Goal: Task Accomplishment & Management: Use online tool/utility

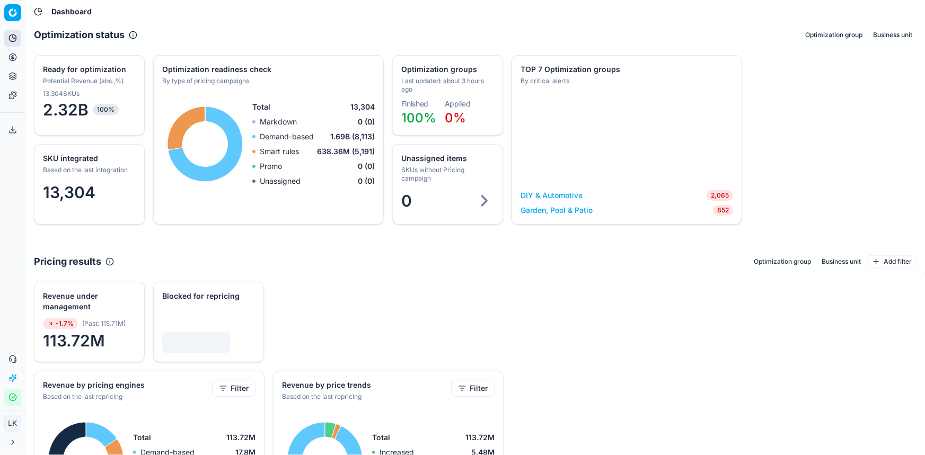
click at [12, 42] on button "Analytics" at bounding box center [12, 38] width 17 height 17
click at [10, 64] on button "Pricing" at bounding box center [12, 57] width 17 height 17
click at [11, 58] on icon at bounding box center [12, 57] width 8 height 8
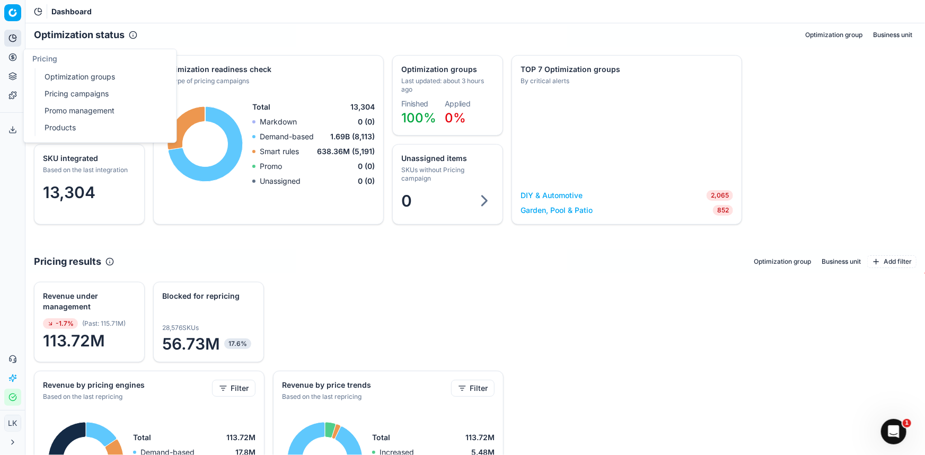
click at [73, 131] on link "Products" at bounding box center [101, 127] width 123 height 15
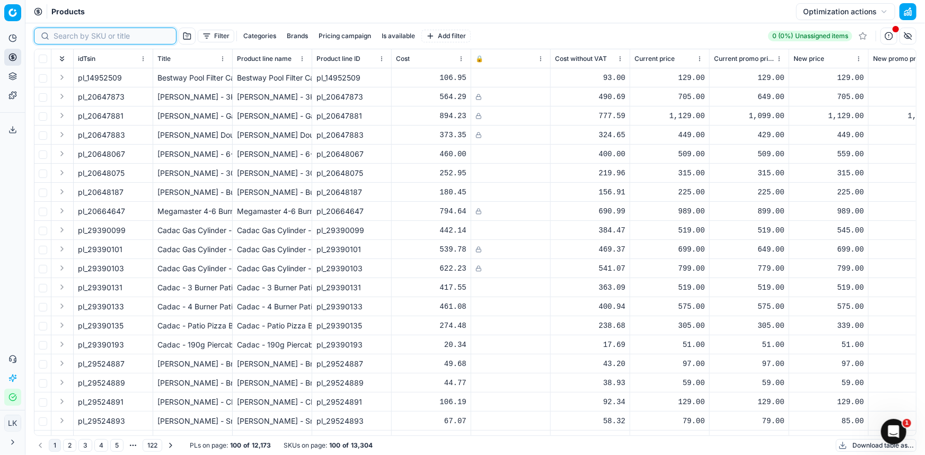
click at [75, 37] on input at bounding box center [112, 36] width 116 height 11
paste input "76878287"
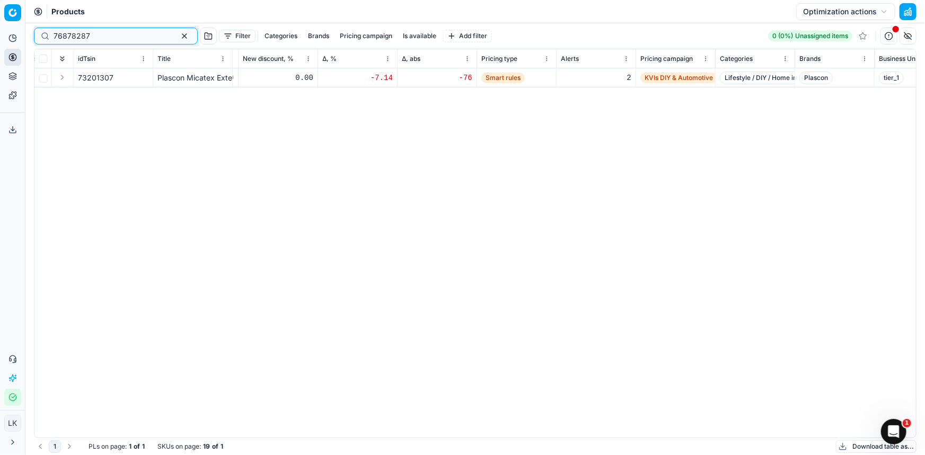
scroll to position [0, 263]
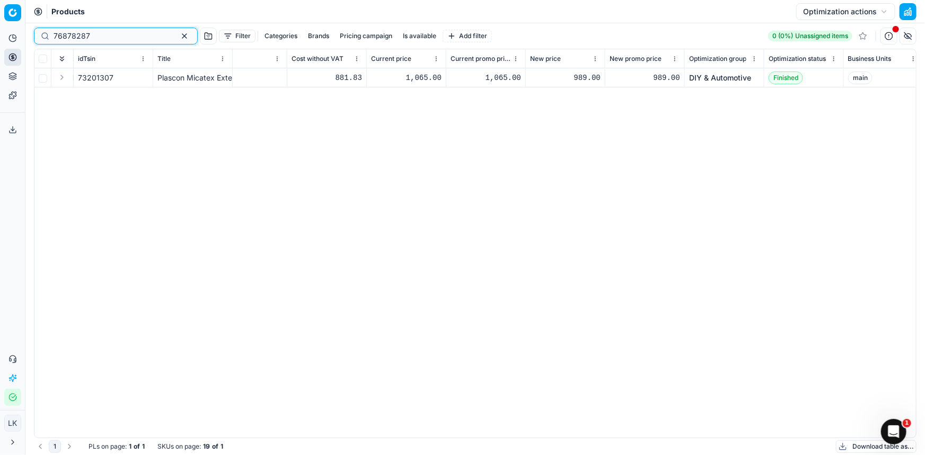
type input "76878287"
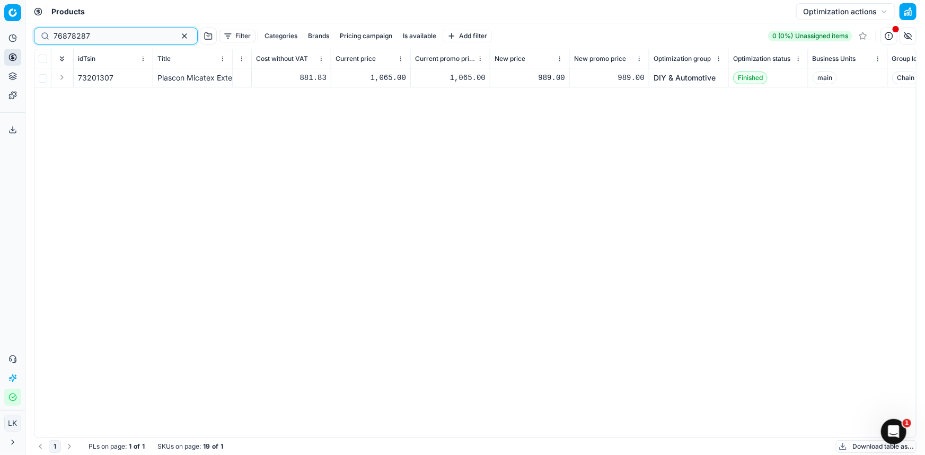
scroll to position [0, 1053]
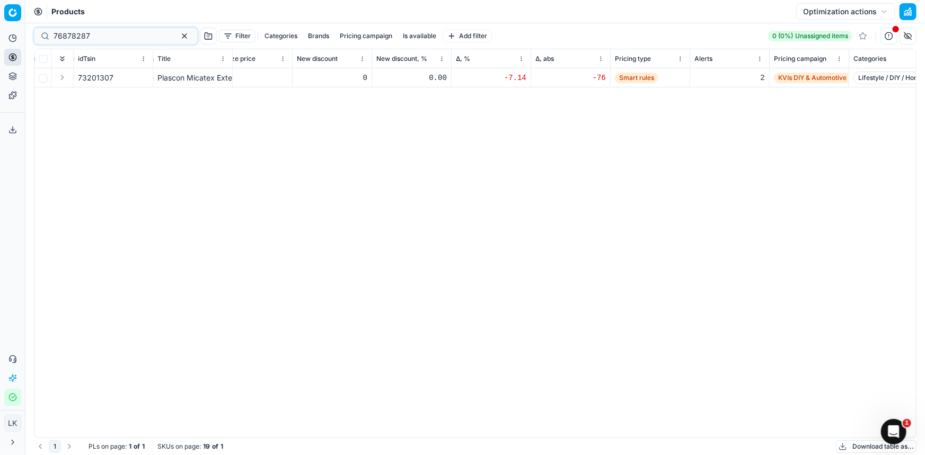
click at [556, 198] on div "idTsin Title Product line name Product line ID Cost 🔒 Cost without VAT Current …" at bounding box center [474, 243] width 881 height 388
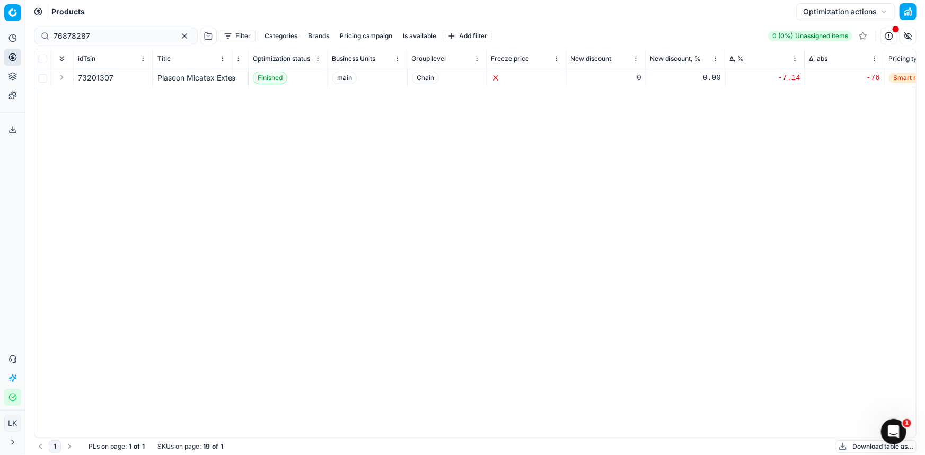
scroll to position [0, 635]
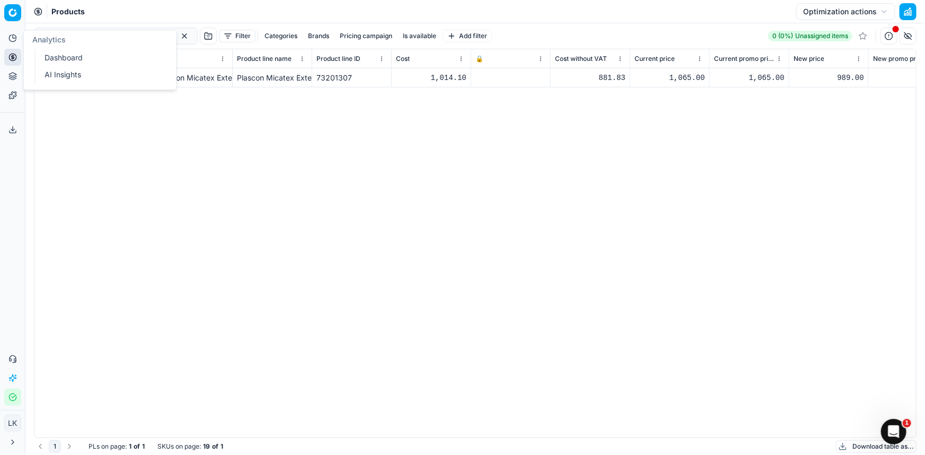
click at [7, 37] on button "Analytics" at bounding box center [12, 38] width 17 height 17
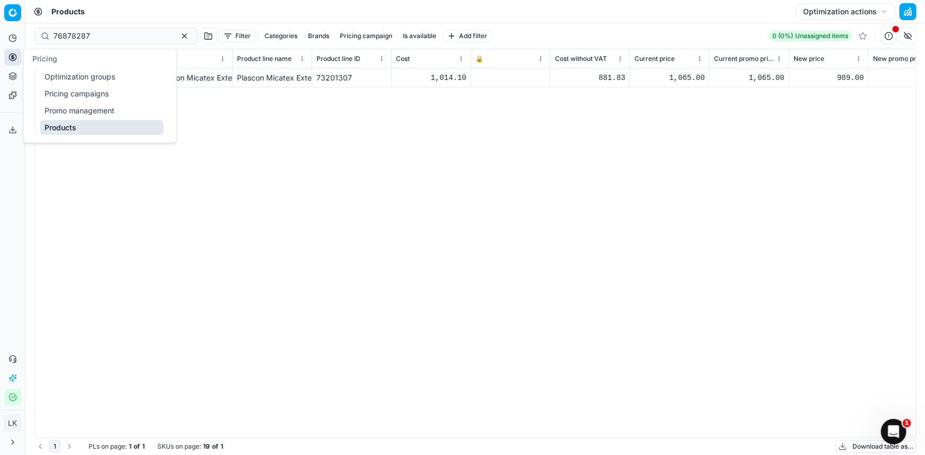
click at [91, 93] on link "Pricing campaigns" at bounding box center [101, 93] width 123 height 15
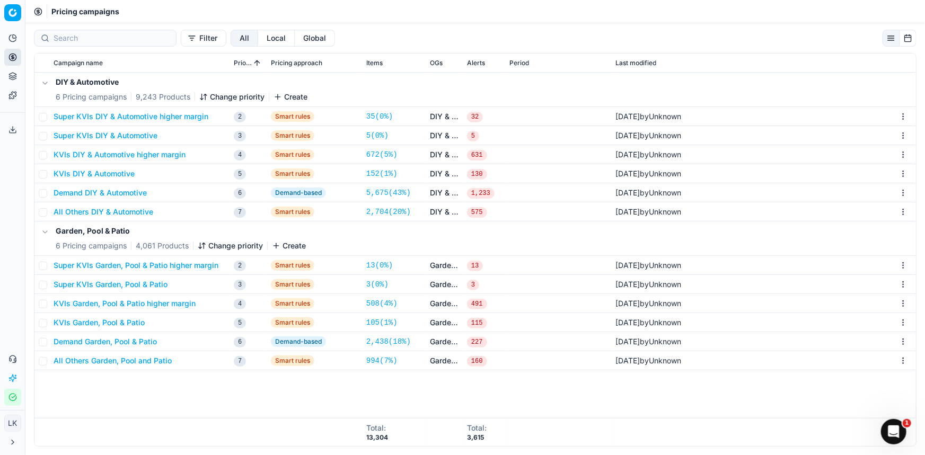
click at [169, 415] on div "DIY & Automotive 6 Pricing campaigns 9,243 Products Change priority Create Supe…" at bounding box center [474, 246] width 881 height 346
click at [227, 405] on div "DIY & Automotive 6 Pricing campaigns 9,243 Products Change priority Create Supe…" at bounding box center [474, 246] width 881 height 346
click at [154, 156] on button "KVIs DIY & Automotive higher margin" at bounding box center [120, 154] width 132 height 11
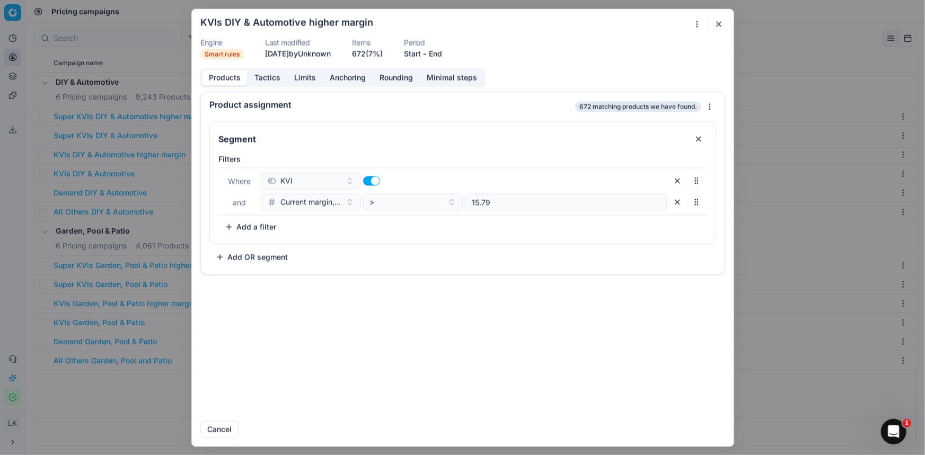
click at [303, 79] on button "Limits" at bounding box center [305, 77] width 36 height 15
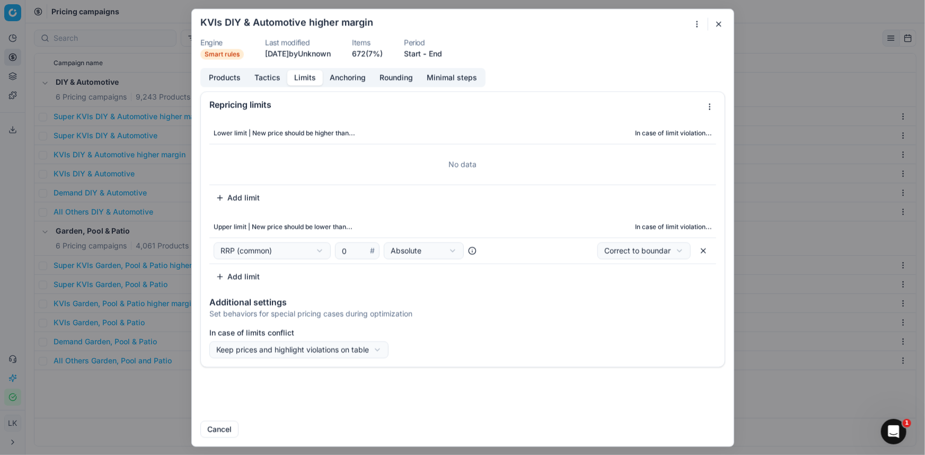
click at [270, 80] on button "Tactics" at bounding box center [267, 77] width 40 height 15
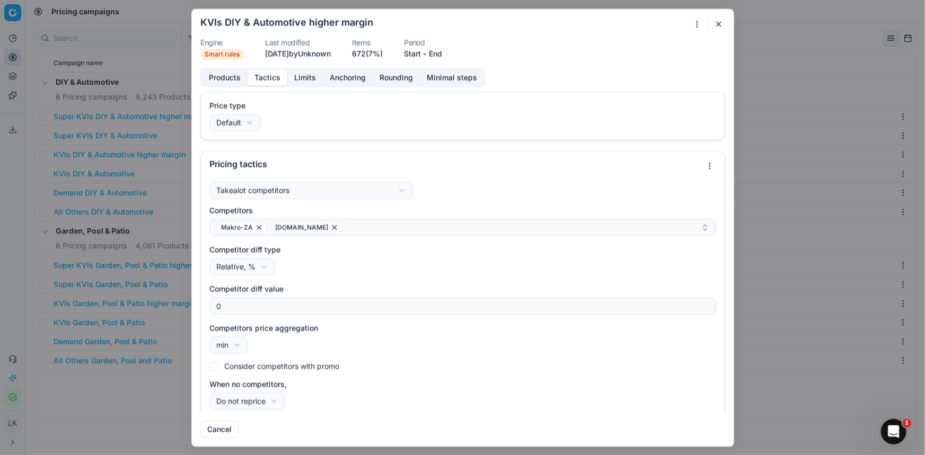
click at [219, 83] on button "Products" at bounding box center [225, 77] width 46 height 15
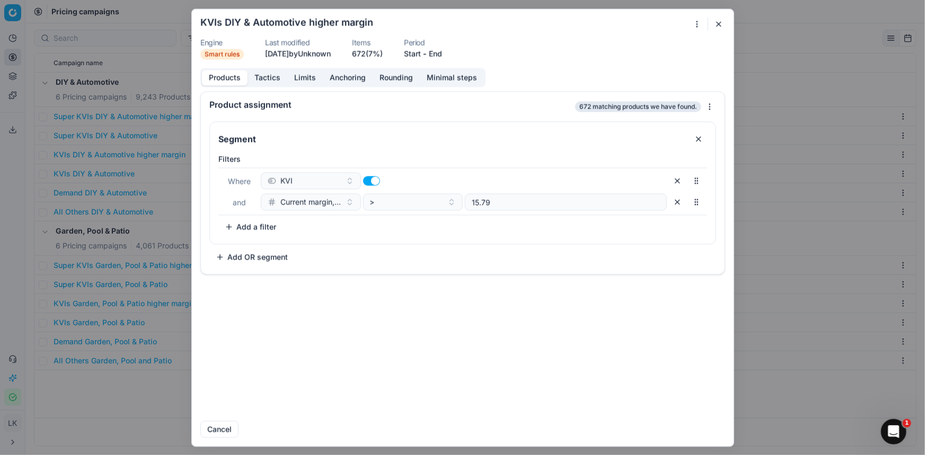
click at [266, 80] on button "Tactics" at bounding box center [267, 77] width 40 height 15
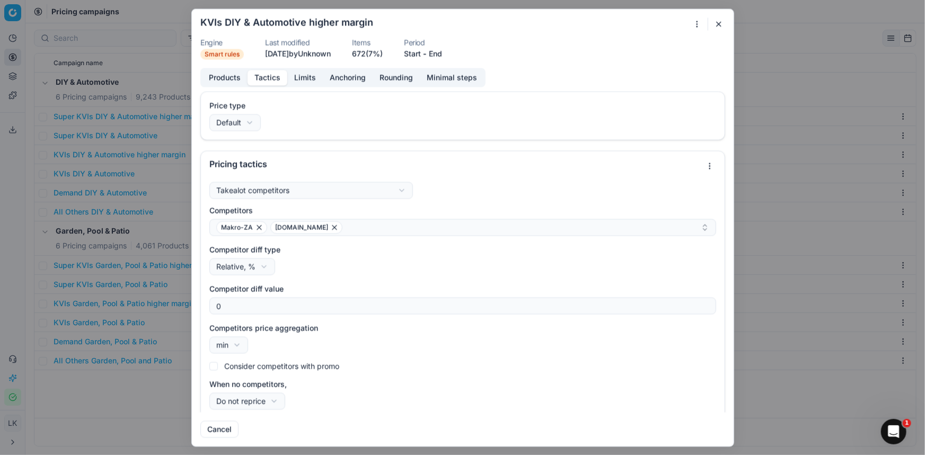
click at [398, 187] on div "We are saving PC settings. Please wait, it should take a few minutes KVIs DIY &…" at bounding box center [462, 227] width 925 height 455
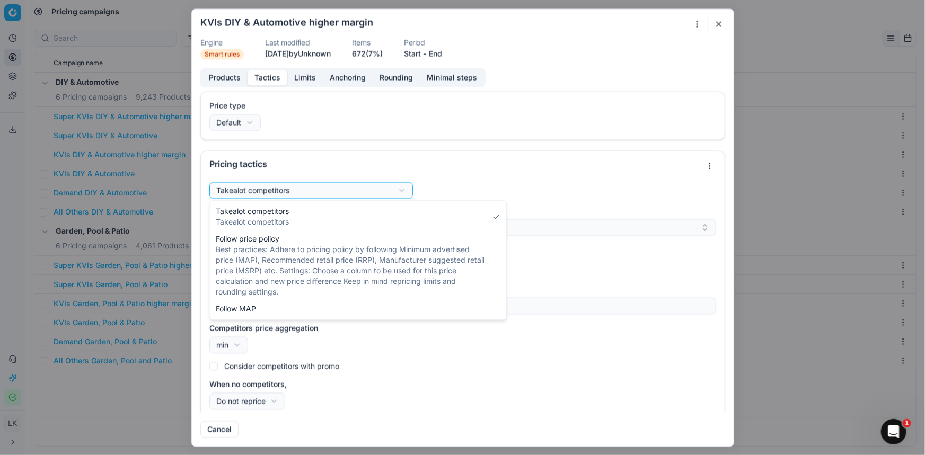
click at [452, 173] on div "We are saving PC settings. Please wait, it should take a few minutes KVIs DIY &…" at bounding box center [462, 227] width 925 height 455
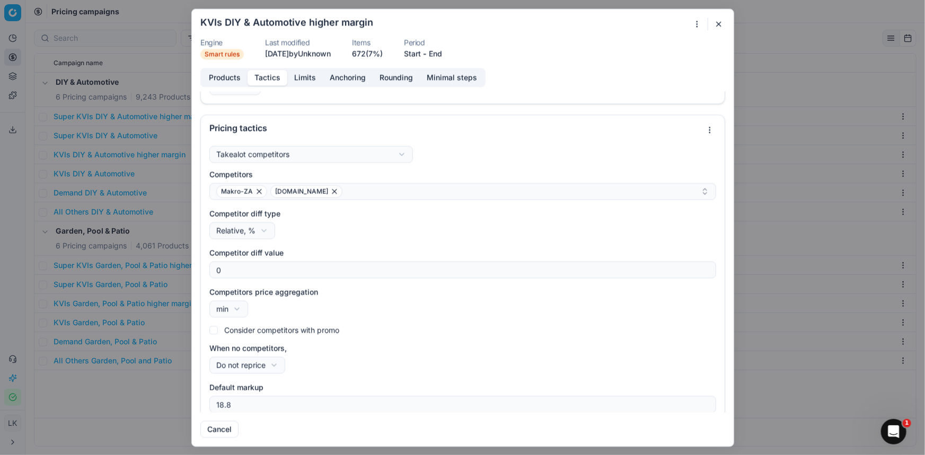
scroll to position [45, 0]
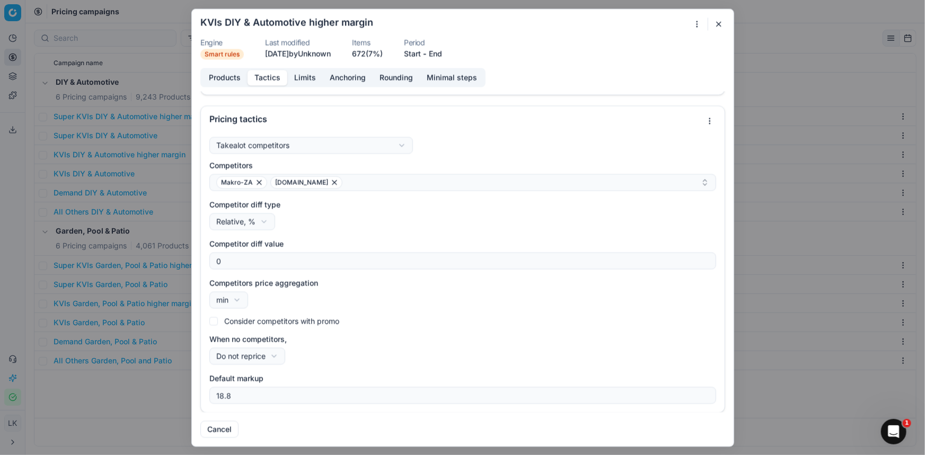
click at [307, 76] on button "Limits" at bounding box center [305, 77] width 36 height 15
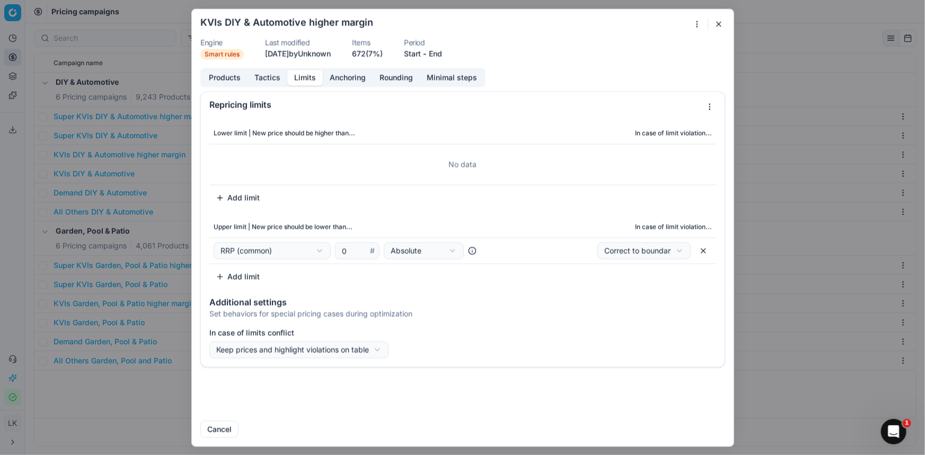
click at [347, 77] on button "Anchoring" at bounding box center [348, 77] width 50 height 15
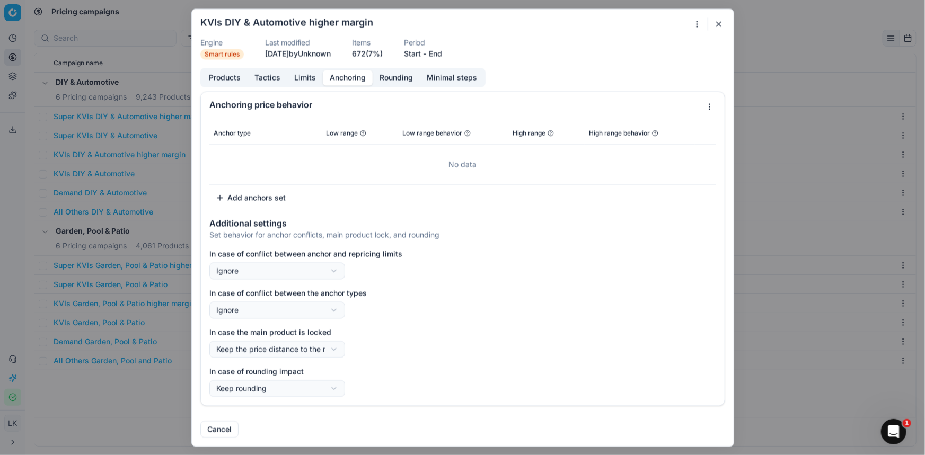
click at [388, 76] on button "Rounding" at bounding box center [396, 77] width 47 height 15
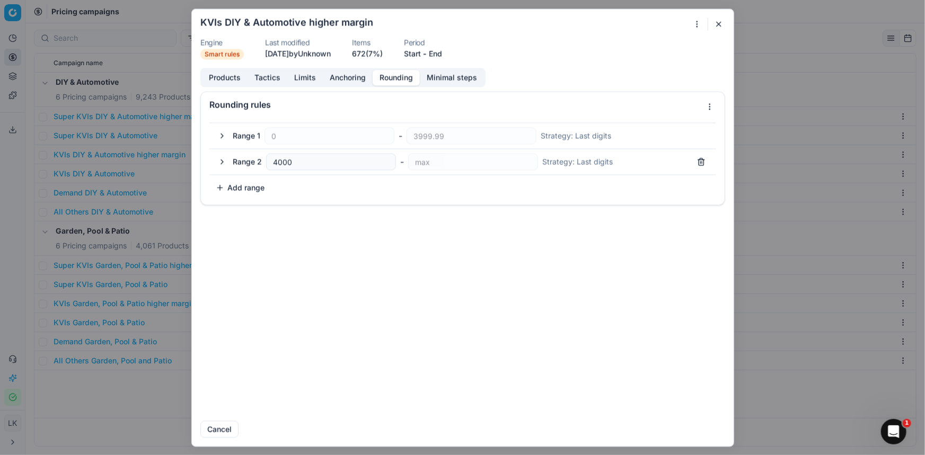
click at [294, 80] on button "Limits" at bounding box center [305, 77] width 36 height 15
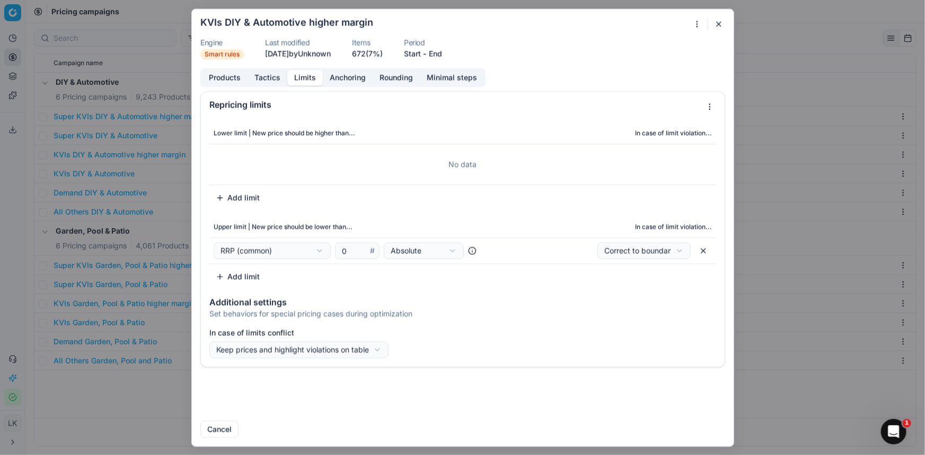
click at [200, 74] on div "Products Tactics Limits Anchoring Rounding Minimal steps" at bounding box center [342, 77] width 285 height 19
click at [214, 74] on button "Products" at bounding box center [225, 77] width 46 height 15
